Goal: Task Accomplishment & Management: Understand process/instructions

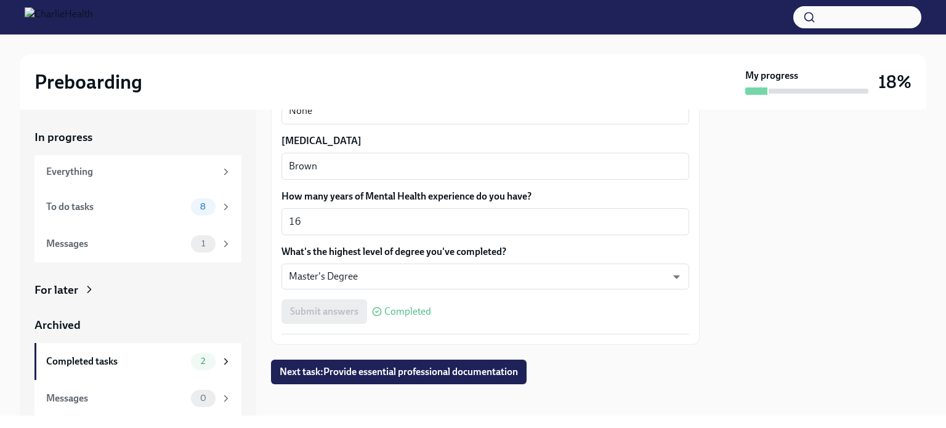
scroll to position [1189, 0]
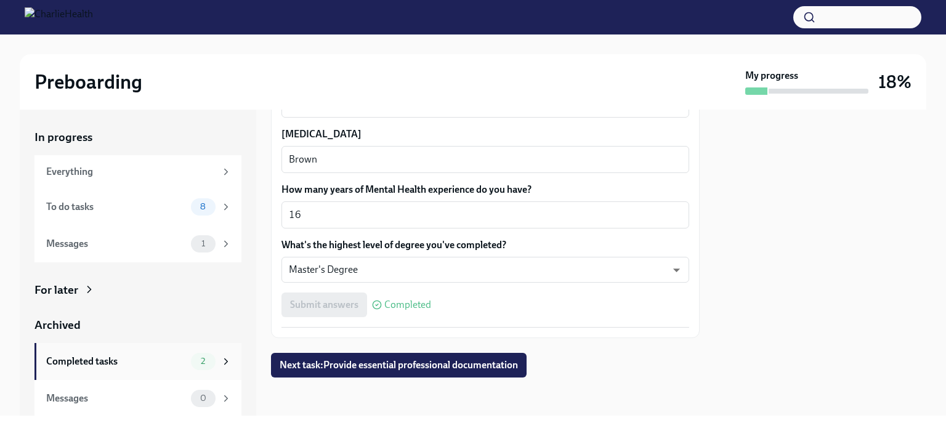
click at [193, 361] on span "2" at bounding box center [202, 360] width 19 height 9
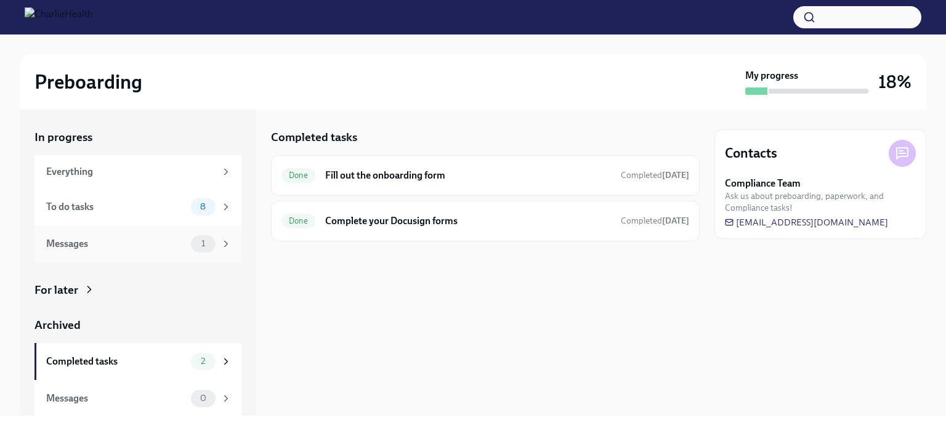
click at [140, 239] on div "Messages" at bounding box center [116, 244] width 140 height 14
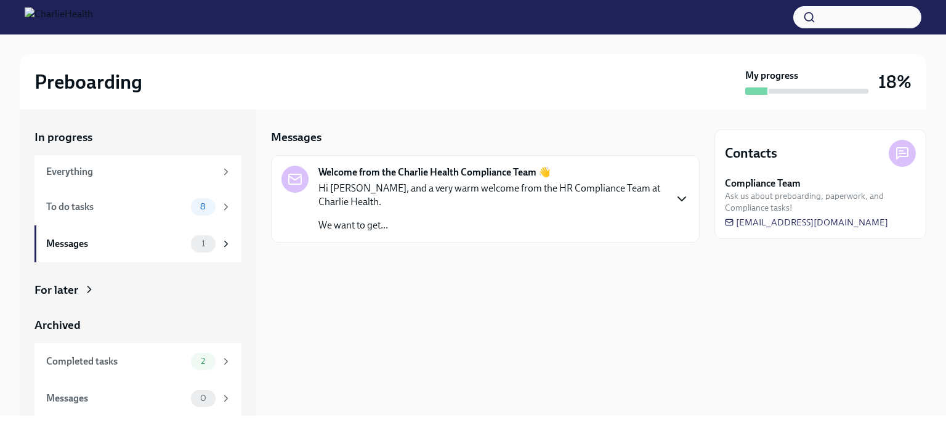
click at [682, 196] on icon "button" at bounding box center [681, 198] width 15 height 15
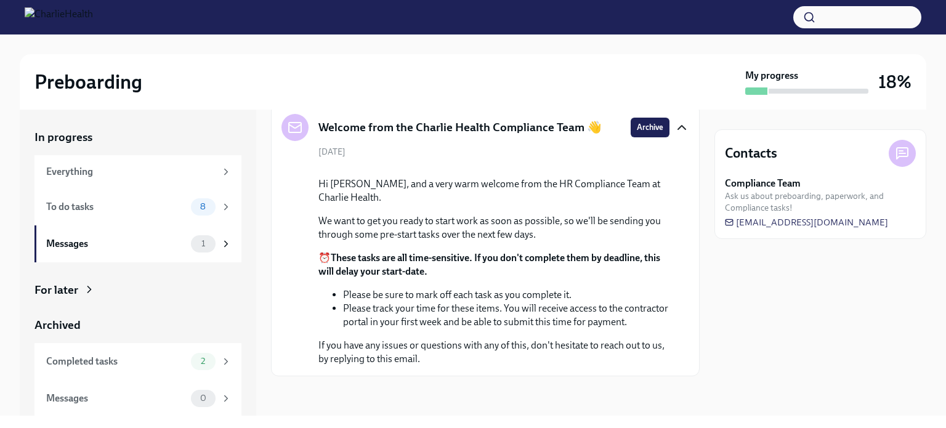
scroll to position [163, 0]
click at [209, 202] on div "8" at bounding box center [211, 206] width 41 height 17
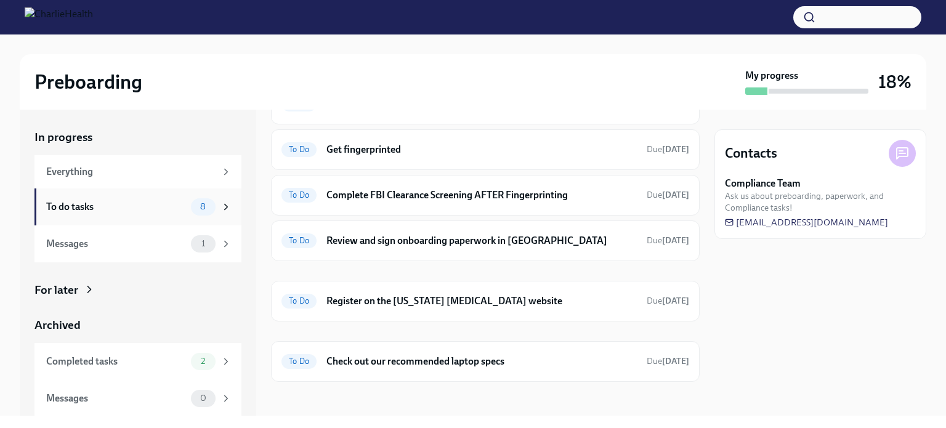
scroll to position [163, 0]
click at [369, 151] on h6 "Get fingerprinted" at bounding box center [481, 150] width 310 height 14
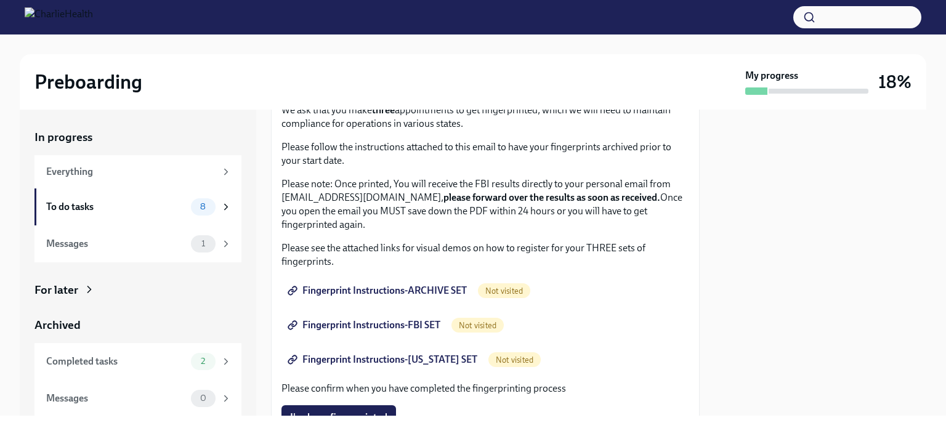
scroll to position [84, 0]
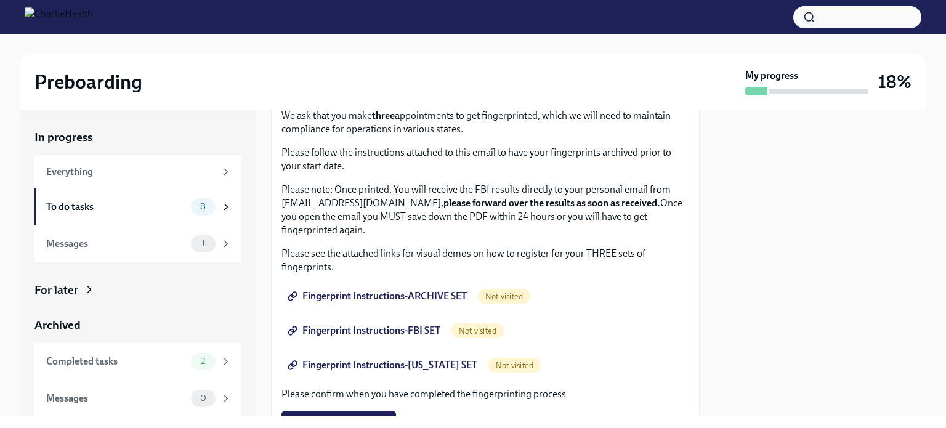
click at [364, 294] on span "Fingerprint Instructions-ARCHIVE SET" at bounding box center [378, 296] width 177 height 12
